Goal: Transaction & Acquisition: Purchase product/service

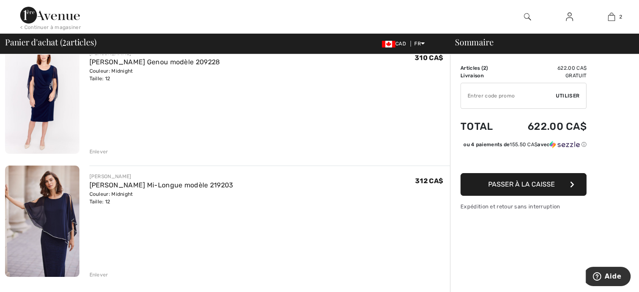
scroll to position [84, 0]
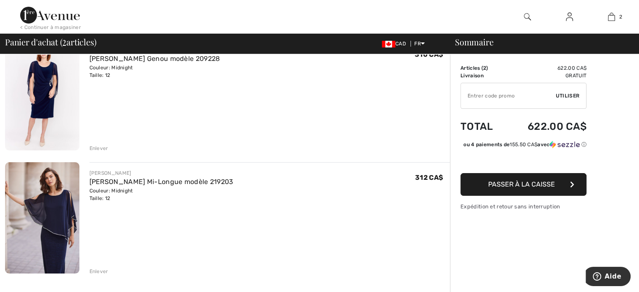
click at [66, 230] on img at bounding box center [42, 217] width 74 height 111
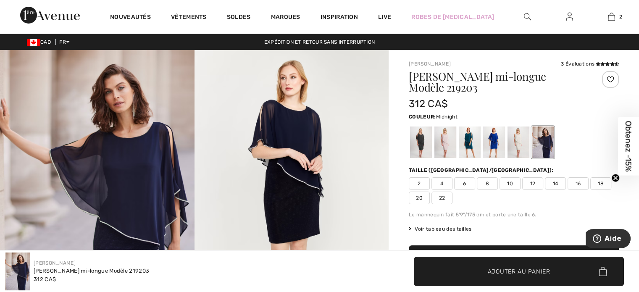
scroll to position [42, 0]
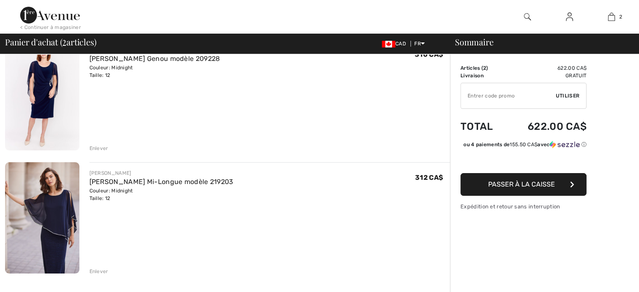
click at [55, 93] on img at bounding box center [42, 94] width 74 height 111
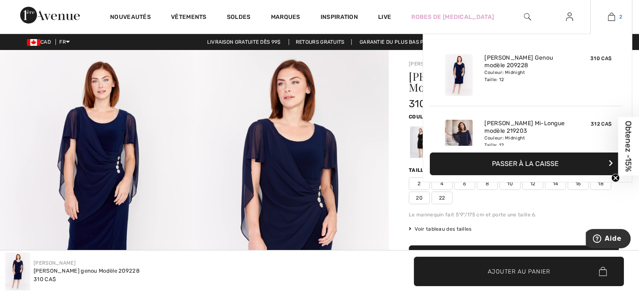
click at [611, 18] on img at bounding box center [611, 17] width 7 height 10
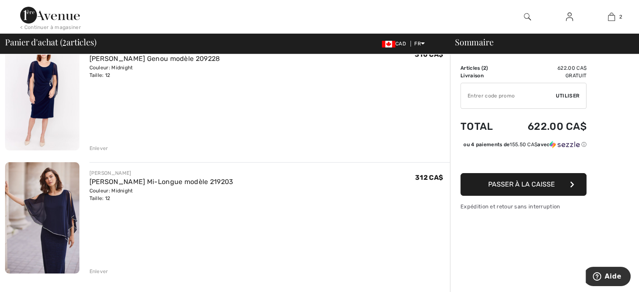
scroll to position [126, 0]
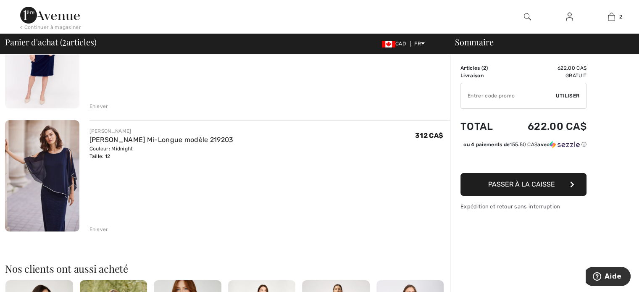
click at [92, 231] on div "Enlever" at bounding box center [99, 230] width 19 height 8
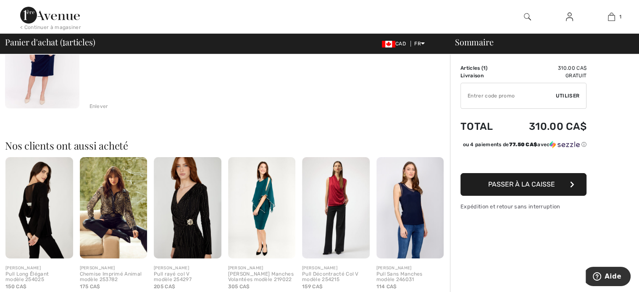
click at [92, 108] on div "Enlever" at bounding box center [99, 107] width 19 height 8
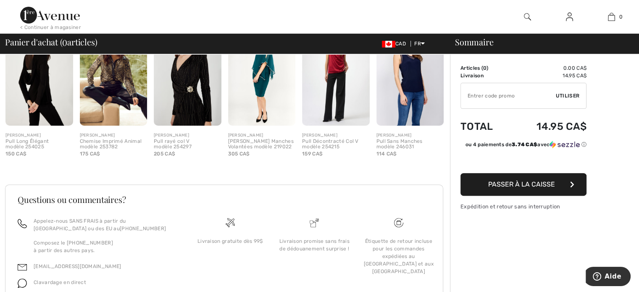
scroll to position [224, 0]
